Goal: Task Accomplishment & Management: Manage account settings

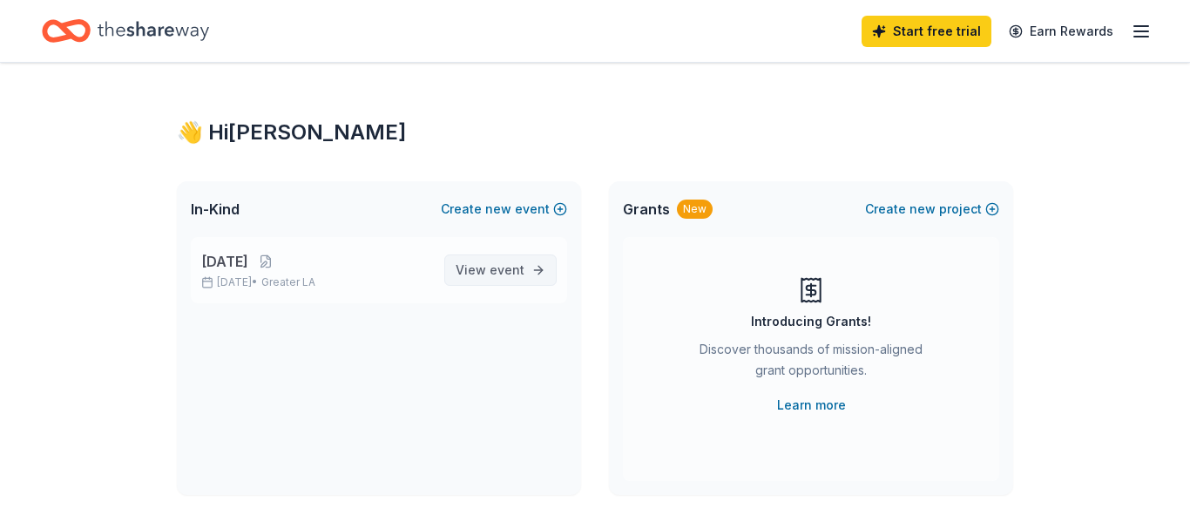
click at [505, 271] on span "event" at bounding box center [507, 269] width 35 height 15
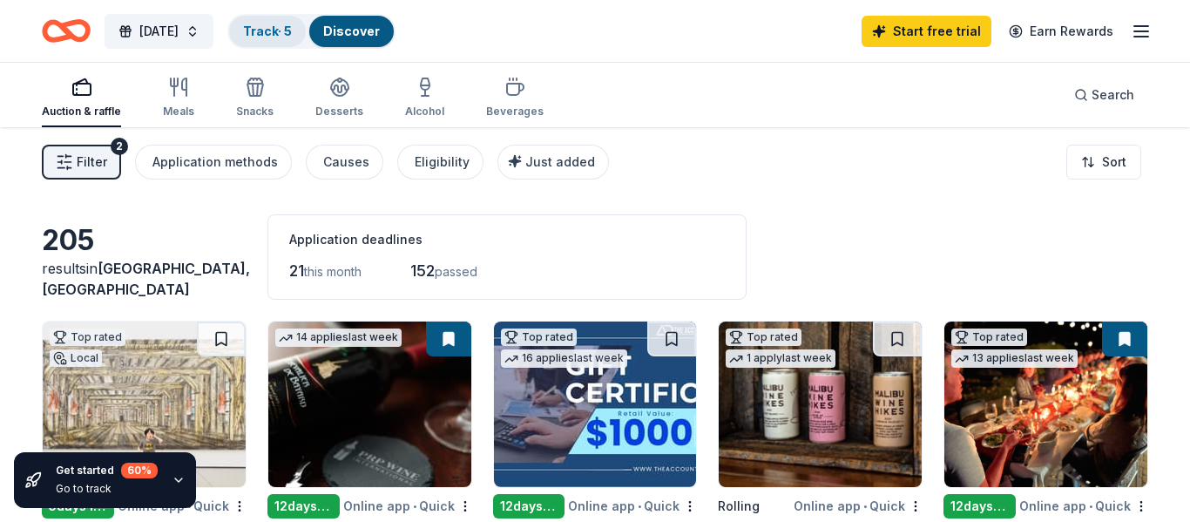
click at [292, 33] on link "Track · 5" at bounding box center [267, 31] width 49 height 15
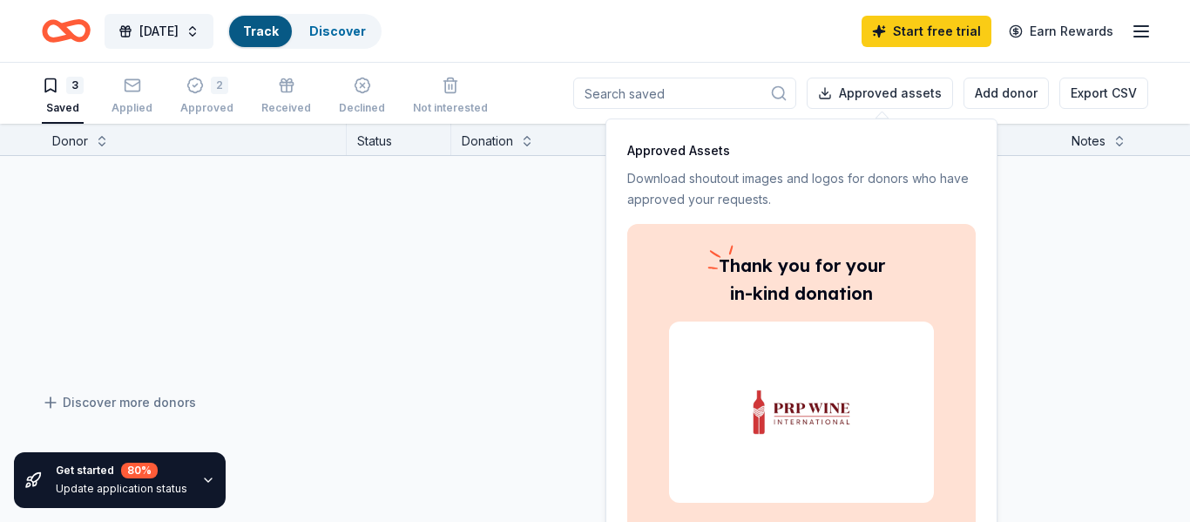
scroll to position [1, 0]
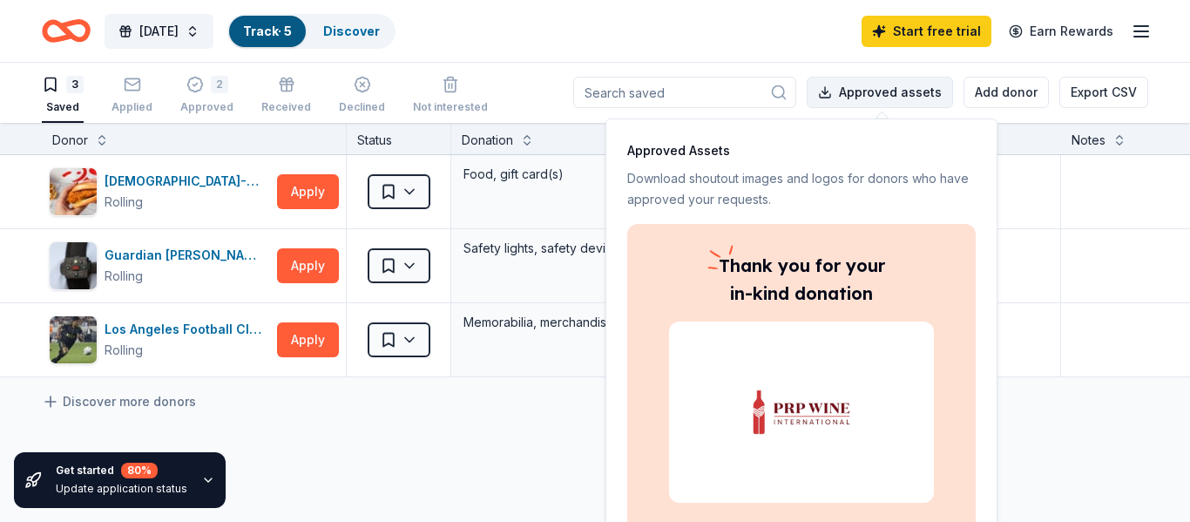
click at [925, 86] on button "Approved assets" at bounding box center [880, 92] width 146 height 31
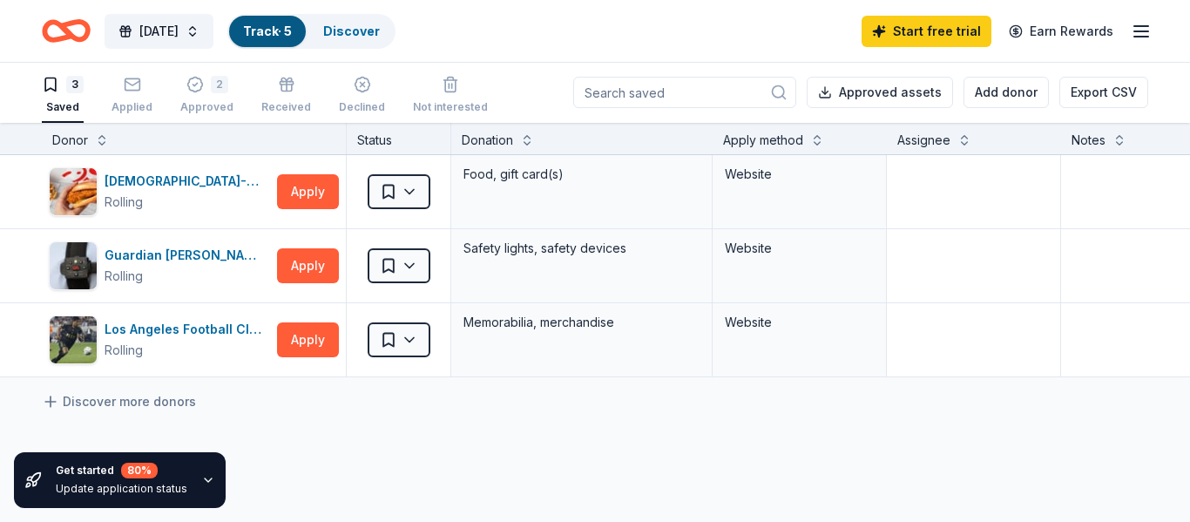
click at [60, 92] on div "3" at bounding box center [63, 84] width 42 height 17
click at [204, 90] on div "2" at bounding box center [206, 85] width 53 height 17
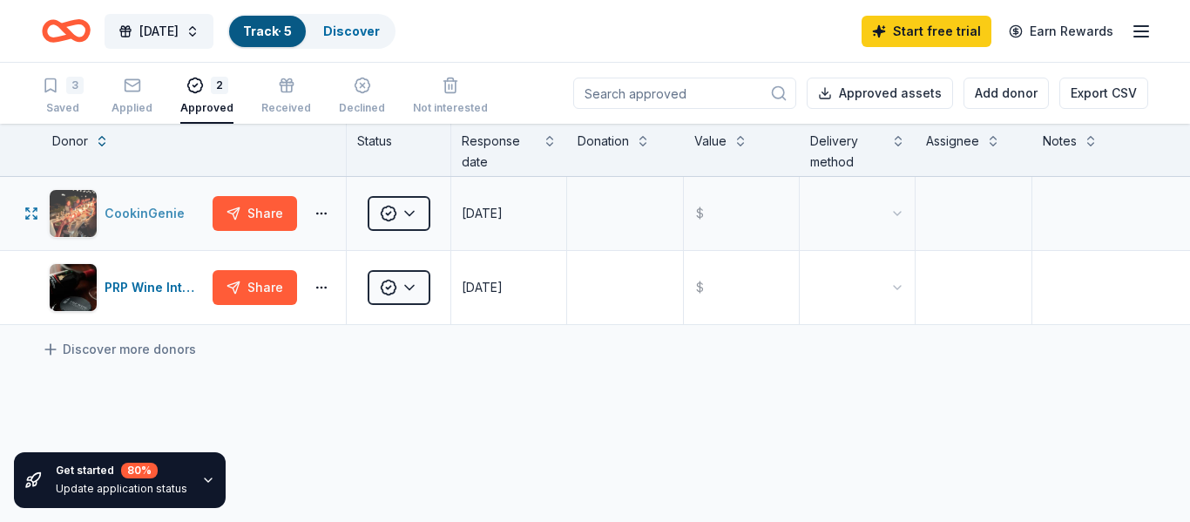
click at [148, 213] on div "CookinGenie" at bounding box center [148, 213] width 87 height 21
click at [67, 107] on div "Saved" at bounding box center [63, 108] width 42 height 14
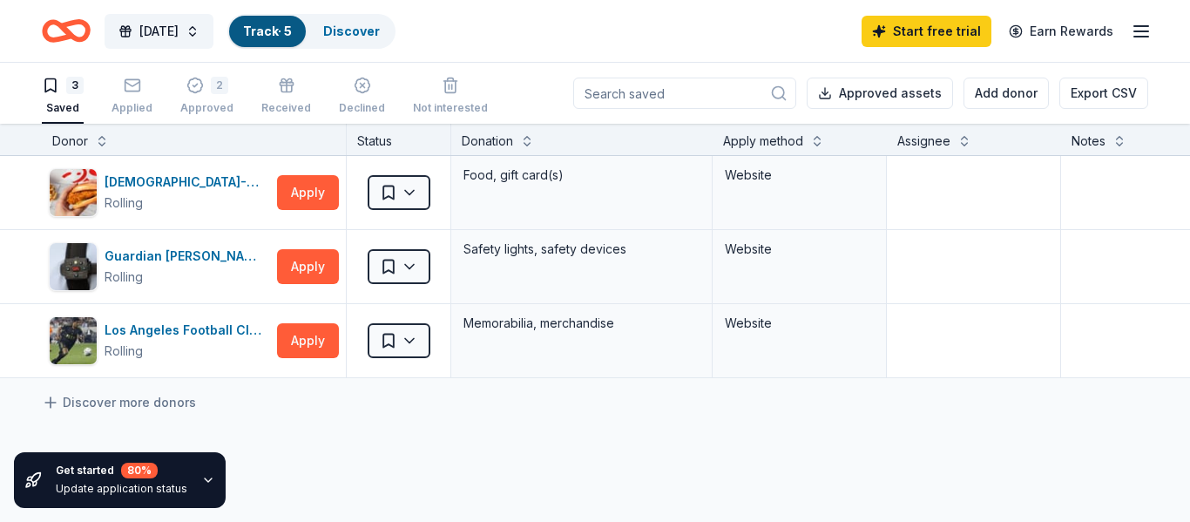
click at [99, 100] on div "3 Saved Applied 2 Approved Received Declined Not interested" at bounding box center [265, 97] width 446 height 54
click at [125, 98] on div "Applied" at bounding box center [131, 96] width 41 height 38
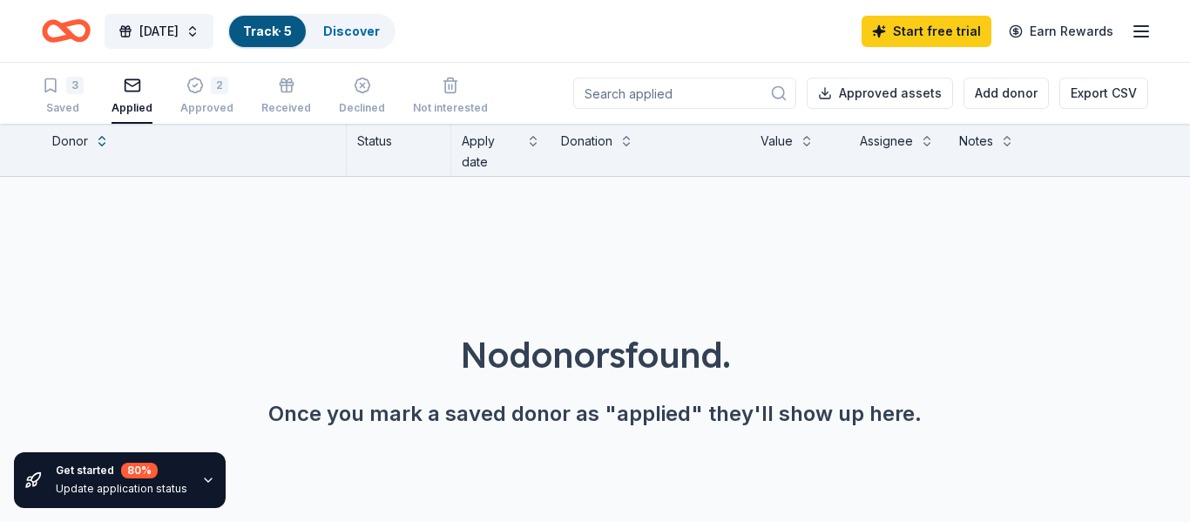
click at [172, 97] on div "3 Saved Applied 2 Approved Received Declined Not interested" at bounding box center [265, 97] width 446 height 54
click at [193, 96] on div "2 Approved" at bounding box center [206, 96] width 53 height 38
